Goal: Information Seeking & Learning: Learn about a topic

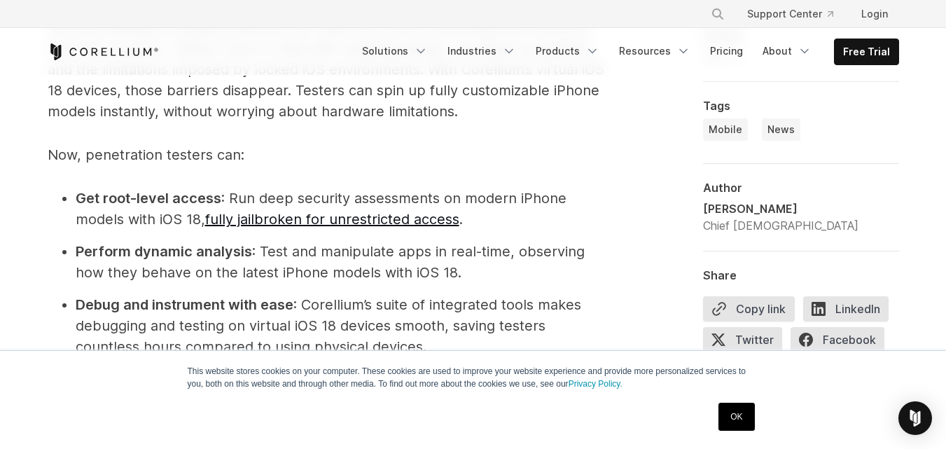
scroll to position [1602, 0]
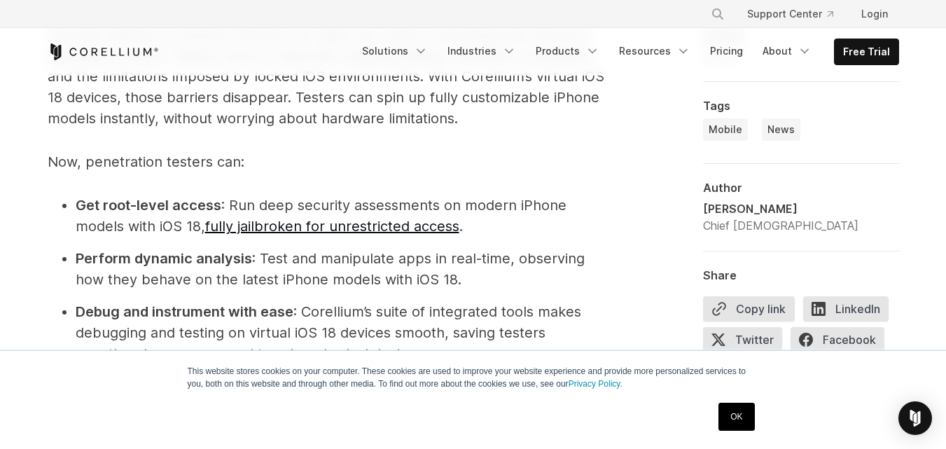
drag, startPoint x: 955, startPoint y: 59, endPoint x: 953, endPoint y: 182, distance: 123.2
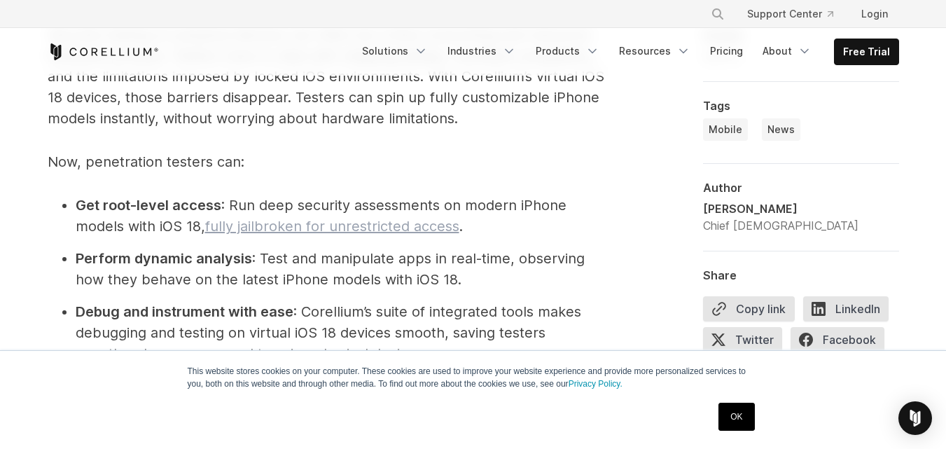
click at [437, 222] on link "fully jailbroken for unrestricted access" at bounding box center [332, 226] width 254 height 17
